Goal: Information Seeking & Learning: Learn about a topic

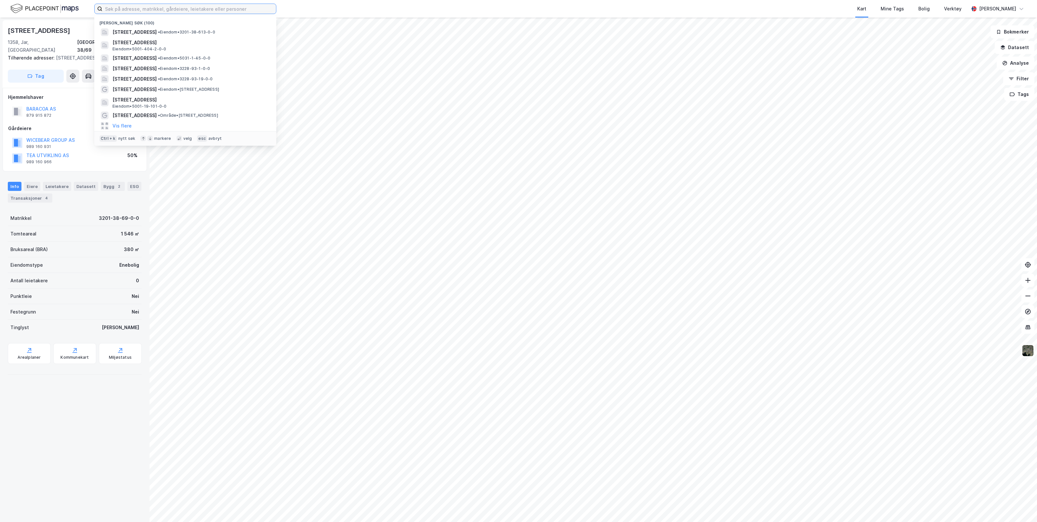
click at [190, 9] on input at bounding box center [189, 9] width 174 height 10
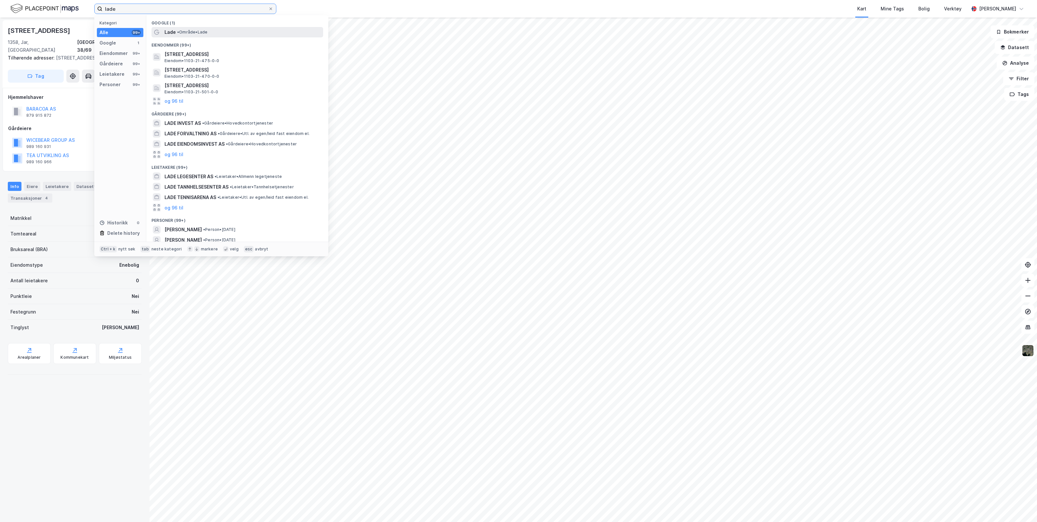
type input "lade"
click at [194, 31] on span "• Område • Lade" at bounding box center [192, 32] width 30 height 5
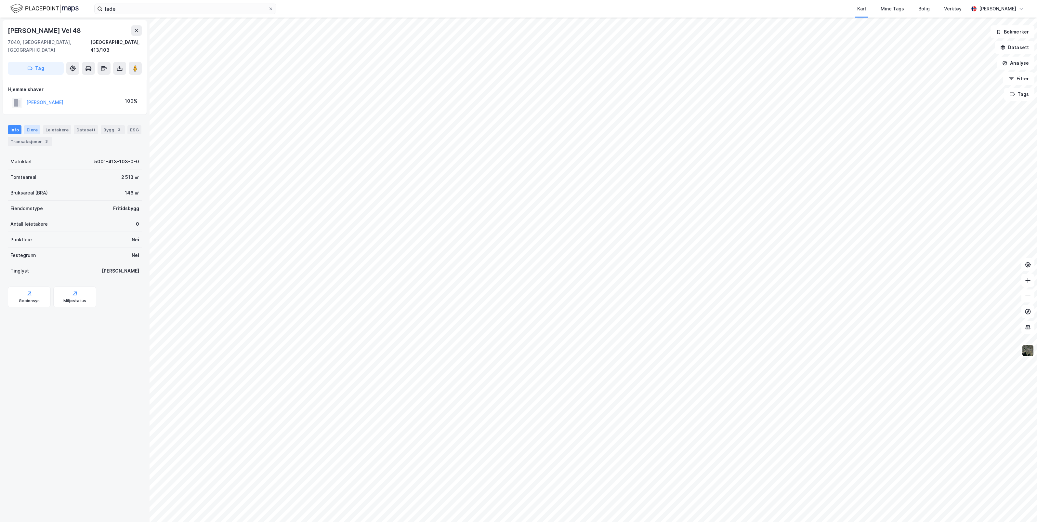
click at [30, 125] on div "Eiere" at bounding box center [32, 129] width 16 height 9
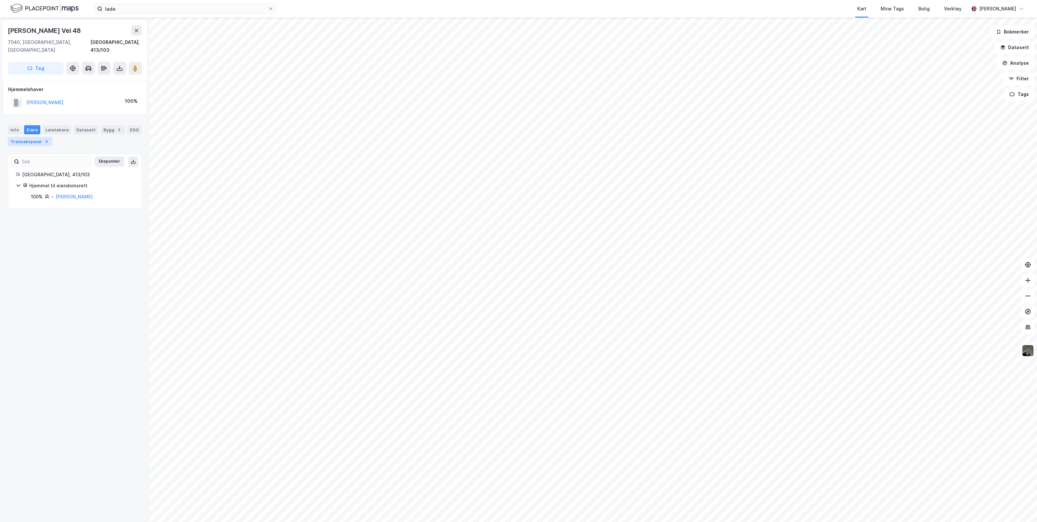
click at [47, 137] on div "Transaksjoner 3" at bounding box center [30, 141] width 45 height 9
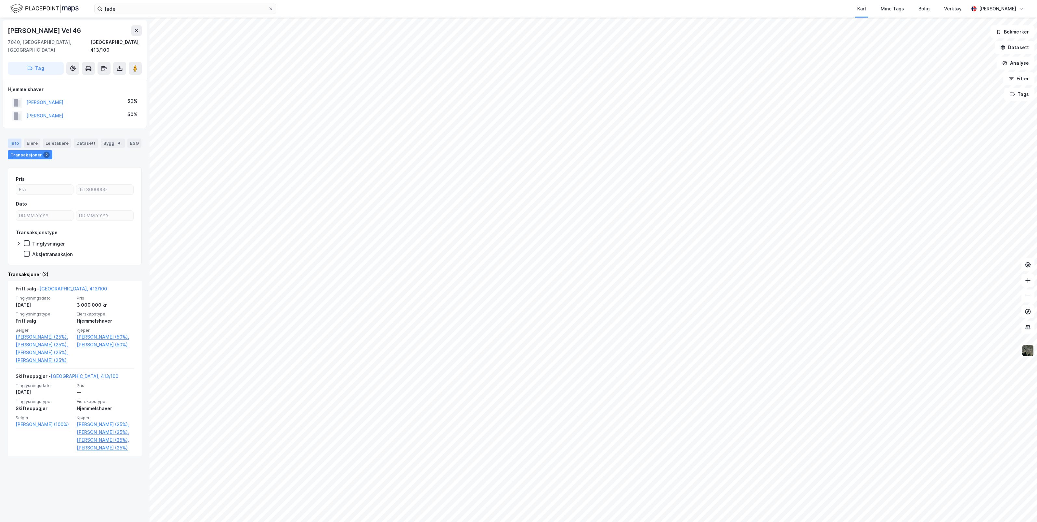
click at [11, 138] on div "Info" at bounding box center [15, 142] width 14 height 9
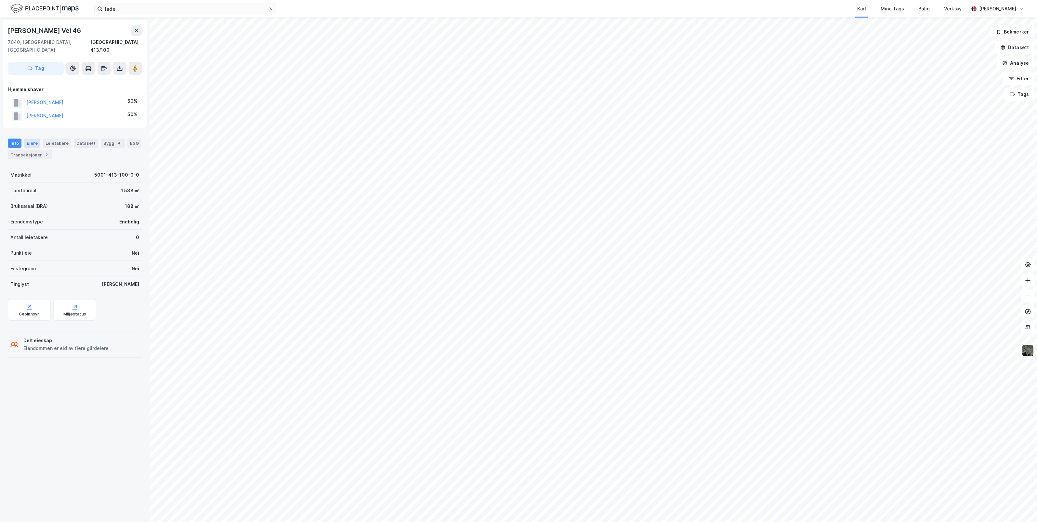
click at [32, 138] on div "Eiere" at bounding box center [32, 142] width 16 height 9
